Goal: Find specific fact: Find specific fact

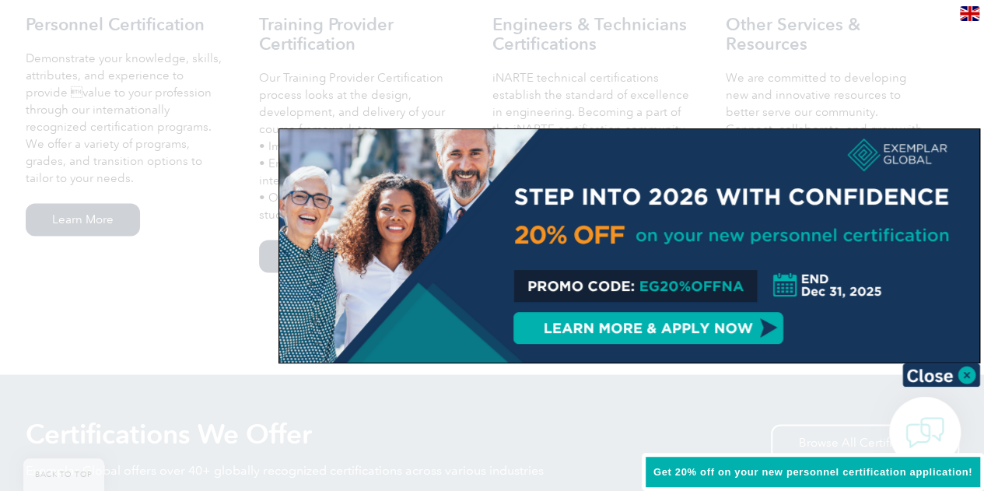
scroll to position [1175, 0]
drag, startPoint x: 992, startPoint y: 37, endPoint x: 957, endPoint y: 164, distance: 132.5
click at [968, 375] on img at bounding box center [941, 374] width 78 height 23
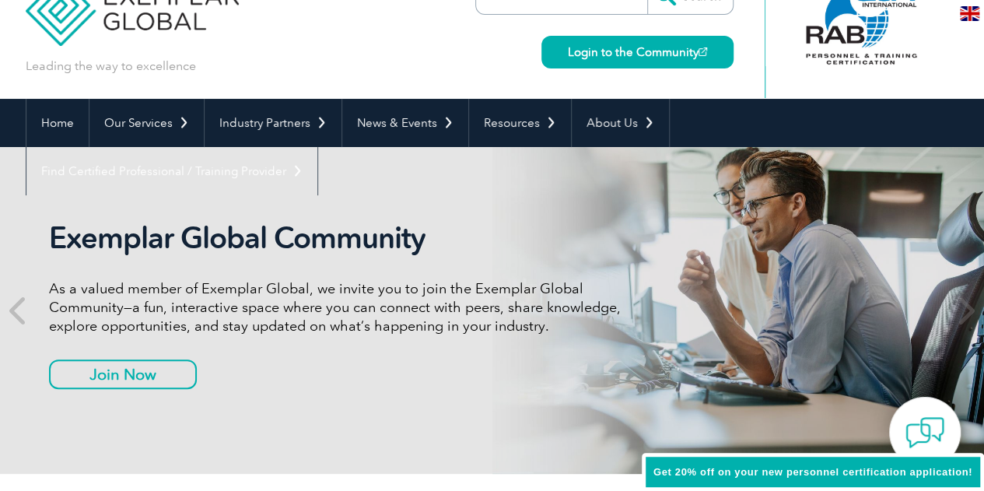
scroll to position [0, 0]
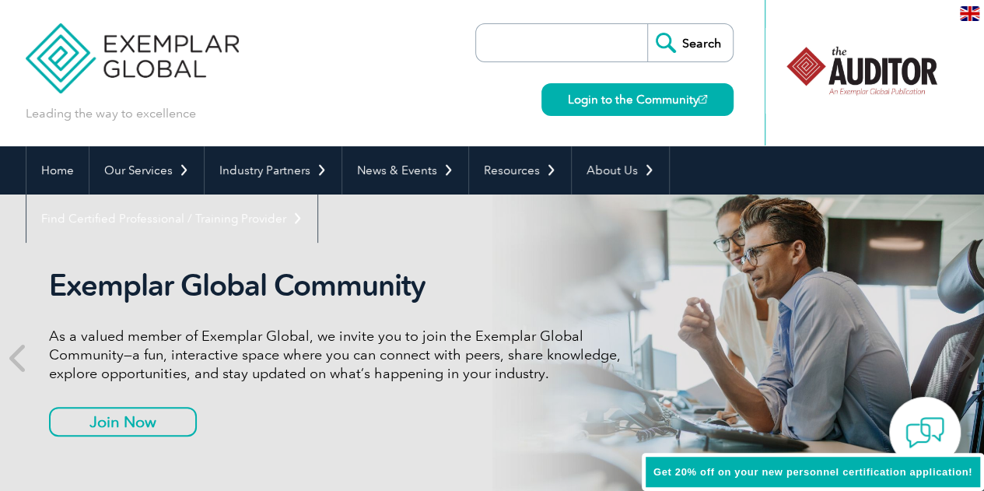
click at [548, 41] on input "search" at bounding box center [565, 42] width 163 height 37
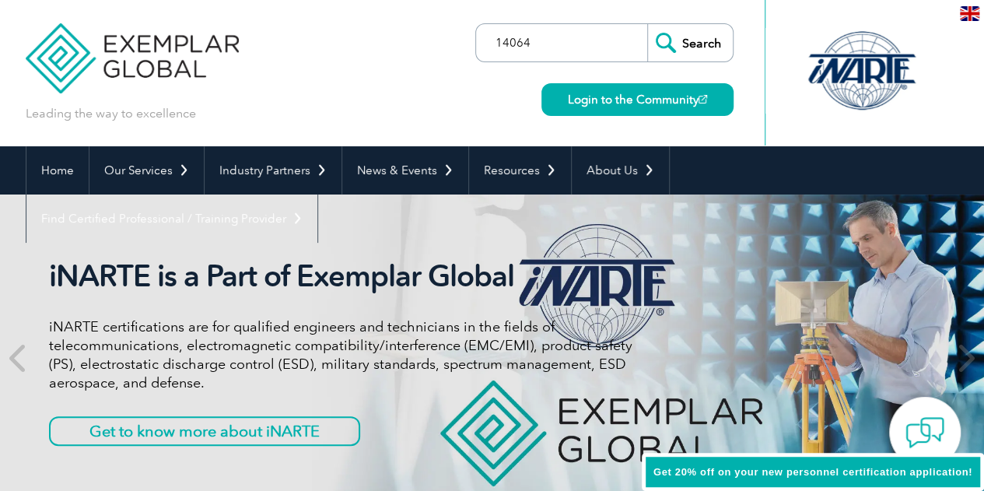
type input "14064"
click at [647, 24] on input "Search" at bounding box center [690, 42] width 86 height 37
